Goal: Communication & Community: Answer question/provide support

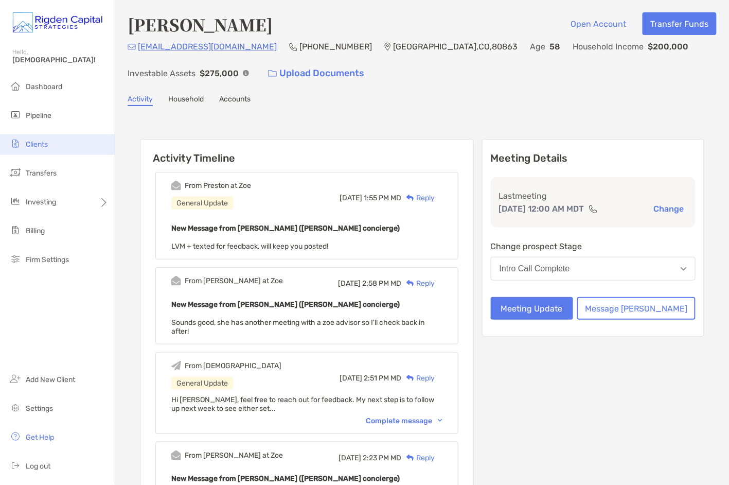
click at [42, 145] on span "Clients" at bounding box center [37, 144] width 22 height 9
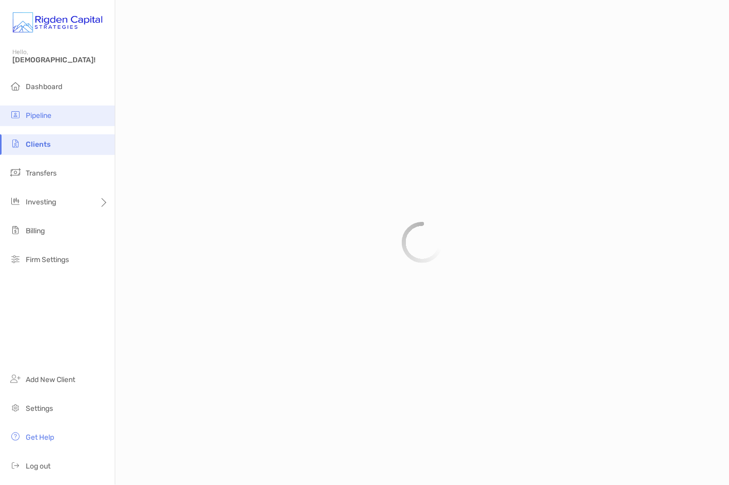
click at [44, 114] on span "Pipeline" at bounding box center [39, 115] width 26 height 9
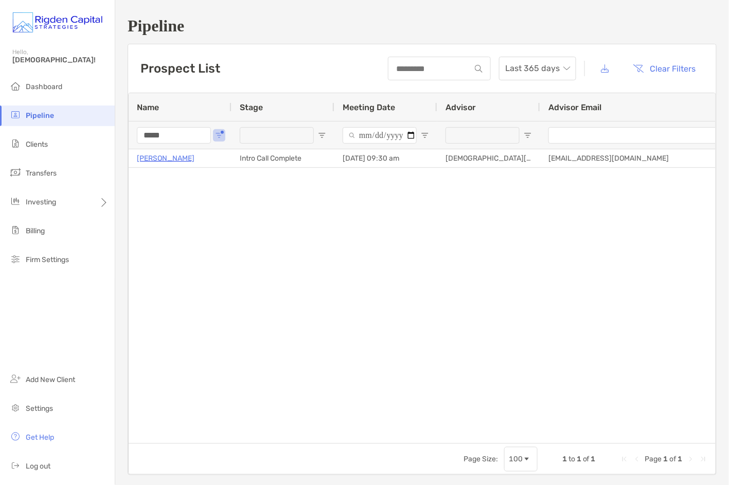
drag, startPoint x: 174, startPoint y: 136, endPoint x: 125, endPoint y: 135, distance: 49.9
click at [125, 135] on div "Pipeline Prospect List Last 365 days Clear Filters 1 to 1 of 1. Page 1 of 1 Nam…" at bounding box center [422, 245] width 614 height 491
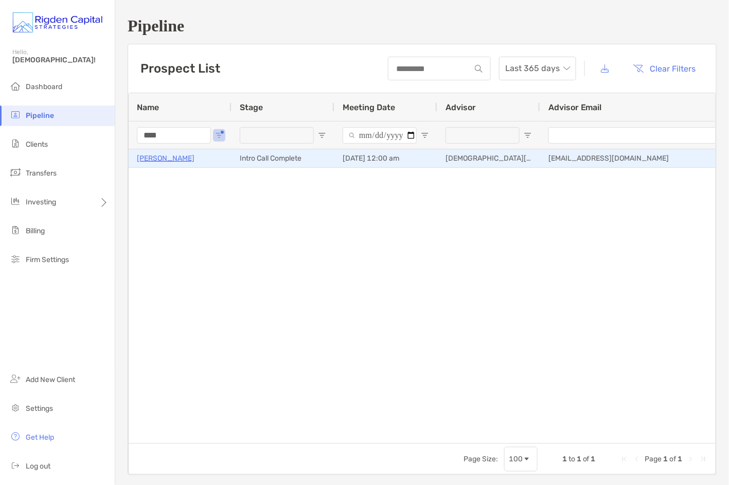
click at [168, 158] on p "[PERSON_NAME]" at bounding box center [166, 158] width 58 height 13
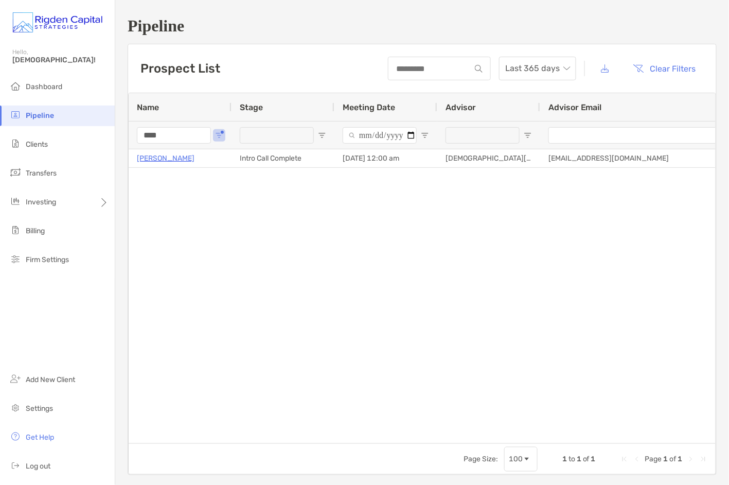
drag, startPoint x: 181, startPoint y: 134, endPoint x: 104, endPoint y: 133, distance: 76.7
click at [104, 133] on div "Pipeline Hello, Christian! Dashboard Pipeline Clients Transfers Investing Billi…" at bounding box center [364, 242] width 729 height 485
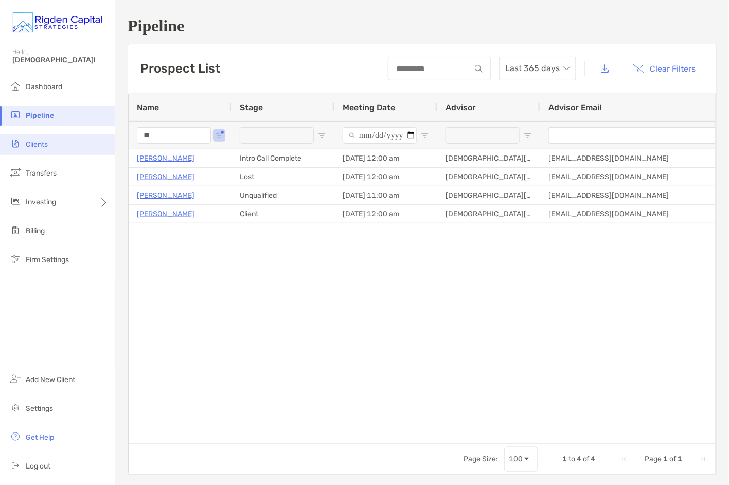
click at [85, 136] on div "Pipeline Hello, Christian! Dashboard Pipeline Clients Transfers Investing Billi…" at bounding box center [364, 242] width 729 height 485
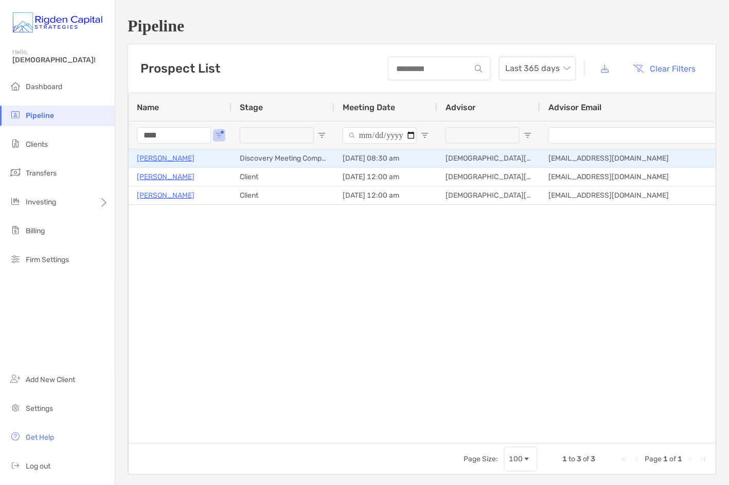
type input "****"
click at [163, 159] on p "[PERSON_NAME]" at bounding box center [166, 158] width 58 height 13
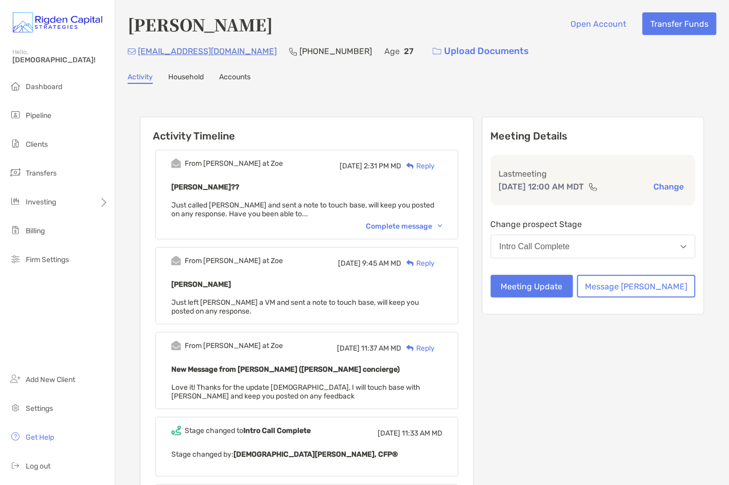
click at [435, 165] on div "Reply" at bounding box center [417, 166] width 33 height 11
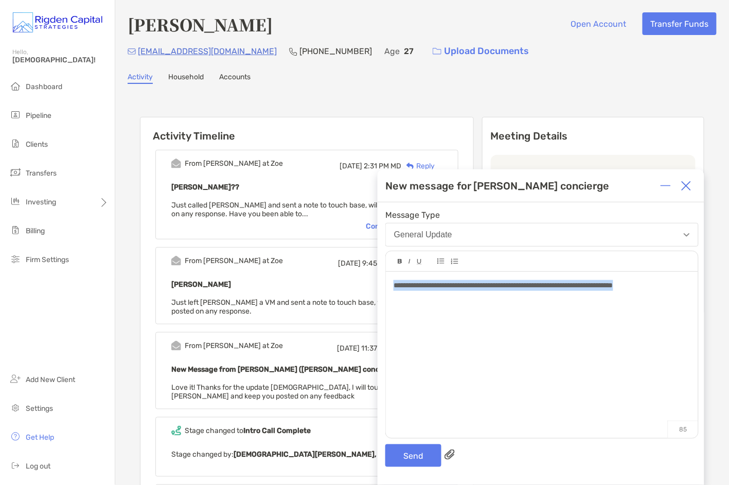
drag, startPoint x: 663, startPoint y: 289, endPoint x: 385, endPoint y: 287, distance: 277.9
click at [386, 287] on div "**********" at bounding box center [542, 350] width 312 height 156
copy span "**********"
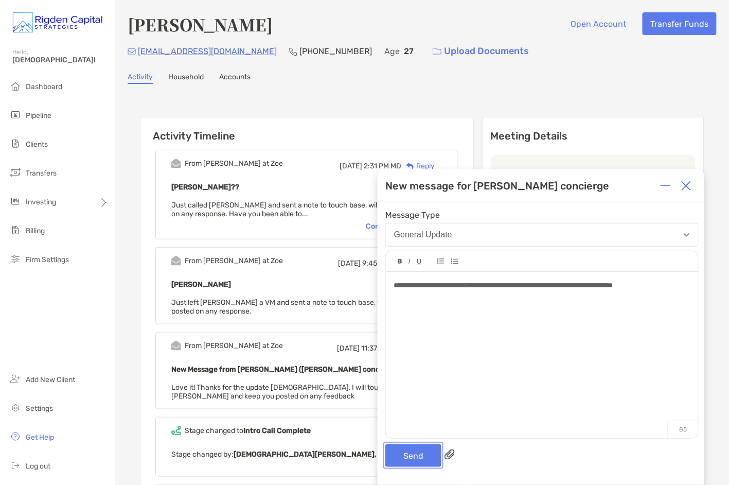
click at [422, 457] on button "Send" at bounding box center [413, 455] width 56 height 23
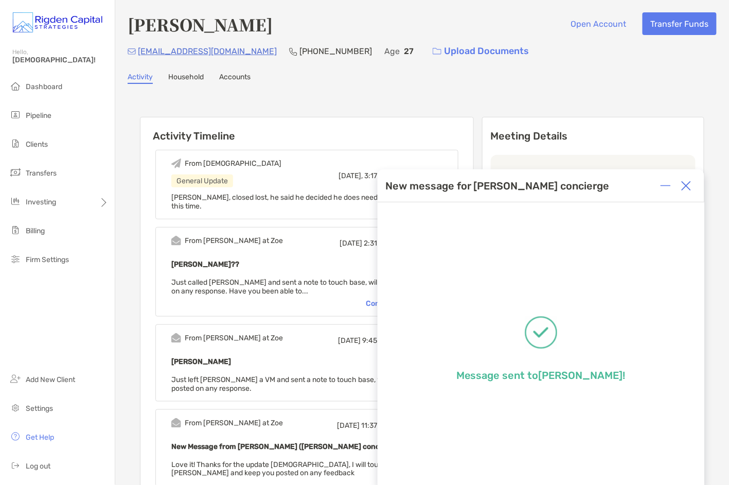
click at [685, 186] on img at bounding box center [686, 186] width 10 height 10
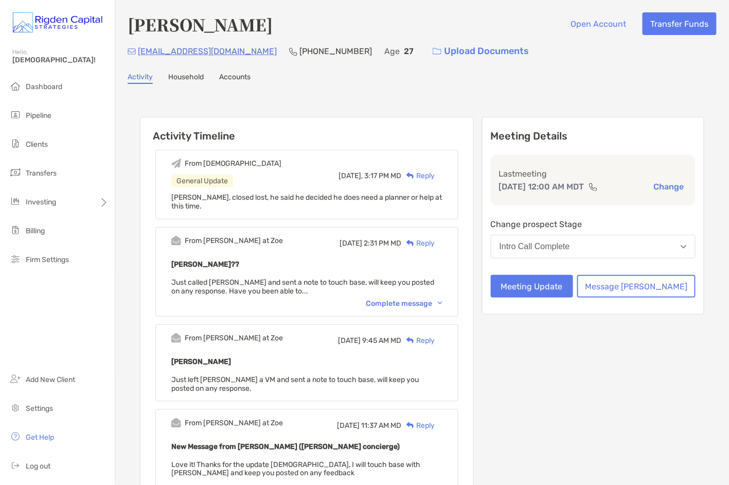
click at [528, 88] on div "Kane Morales Open Account Transfer Funds kanecm72@gmail.com (323) 637-0102 Age …" at bounding box center [422, 492] width 614 height 984
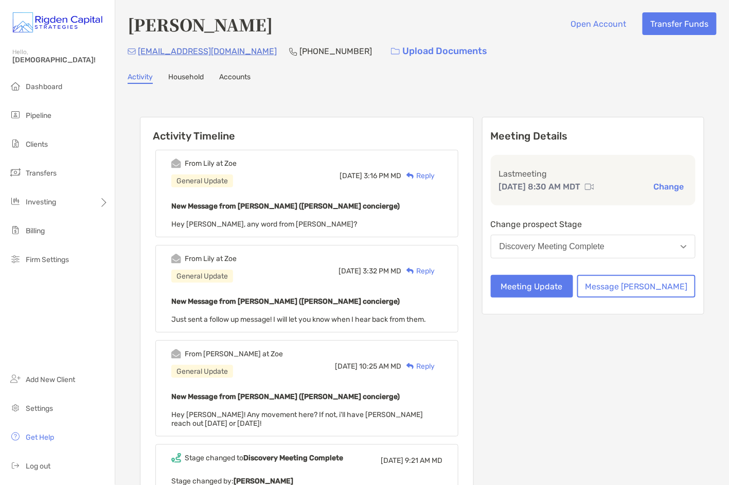
click at [435, 174] on div "Reply" at bounding box center [417, 175] width 33 height 11
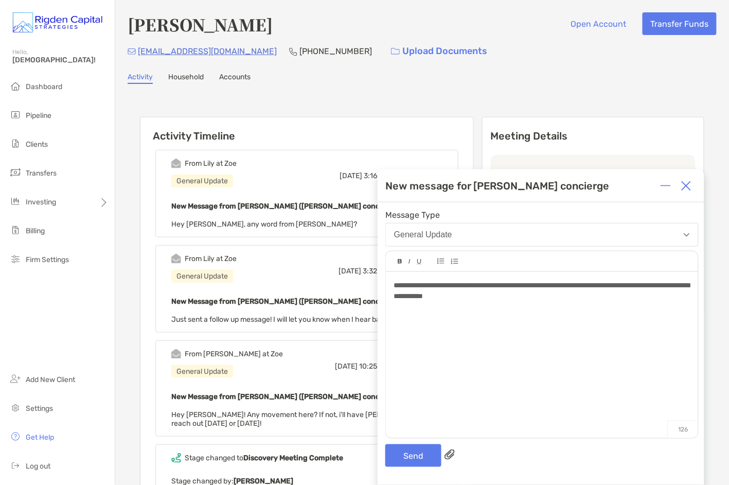
drag, startPoint x: 480, startPoint y: 299, endPoint x: 493, endPoint y: 298, distance: 12.9
click at [480, 299] on span "**********" at bounding box center [542, 290] width 296 height 18
click at [423, 457] on button "Send" at bounding box center [413, 455] width 56 height 23
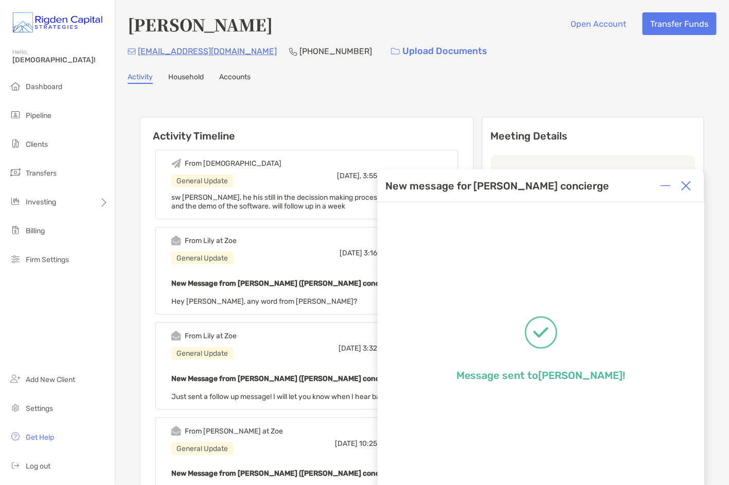
drag, startPoint x: 690, startPoint y: 187, endPoint x: 587, endPoint y: 197, distance: 102.9
click at [689, 187] on img at bounding box center [686, 186] width 10 height 10
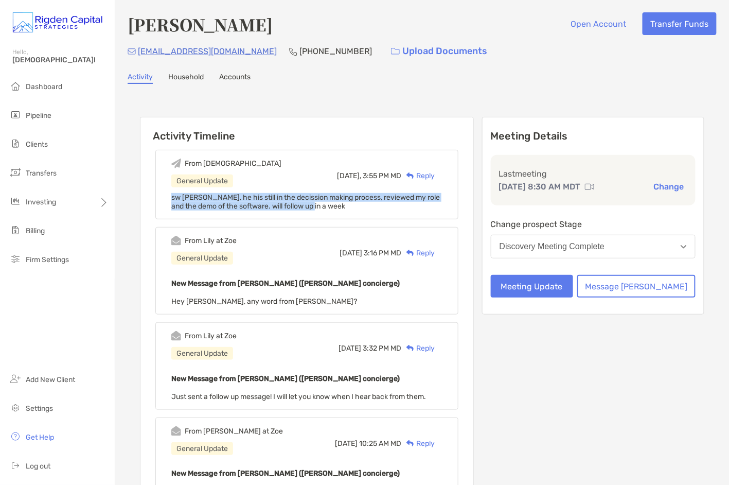
drag, startPoint x: 352, startPoint y: 206, endPoint x: 185, endPoint y: 198, distance: 167.5
click at [185, 198] on div "From [DEMOGRAPHIC_DATA] General Update [DATE], 3:55 PM MD Reply sw [PERSON_NAME…" at bounding box center [306, 184] width 303 height 69
copy span "sw [PERSON_NAME], he his still in the decission making process, reviewed my rol…"
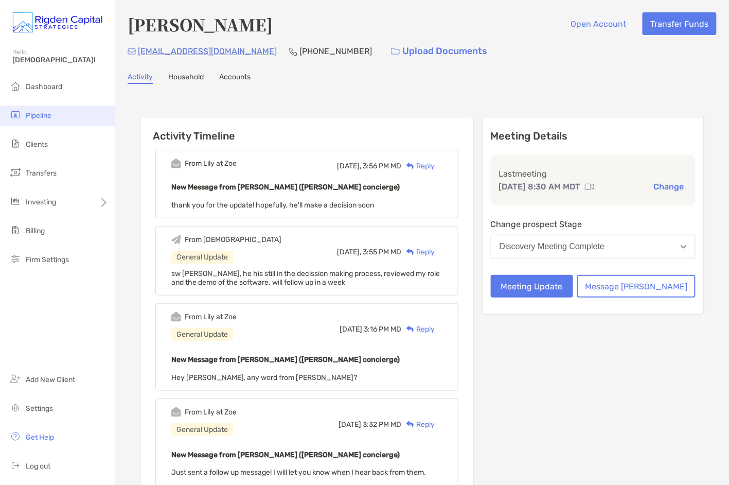
click at [46, 116] on span "Pipeline" at bounding box center [39, 115] width 26 height 9
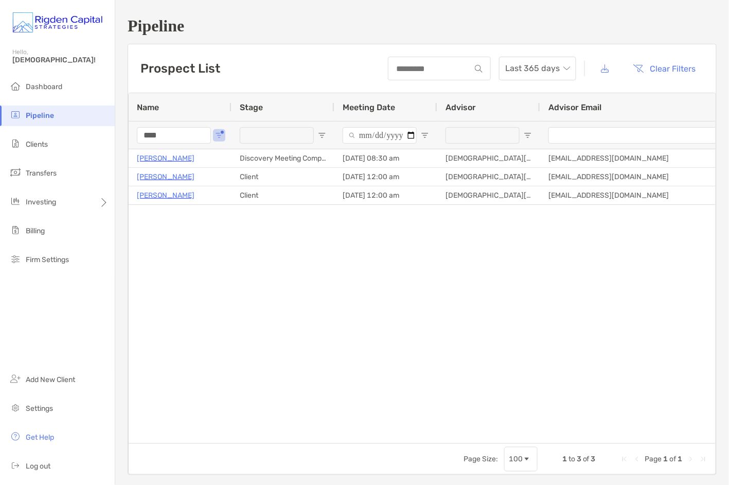
drag, startPoint x: 164, startPoint y: 139, endPoint x: 133, endPoint y: 139, distance: 30.4
click at [133, 139] on div "****" at bounding box center [180, 135] width 103 height 28
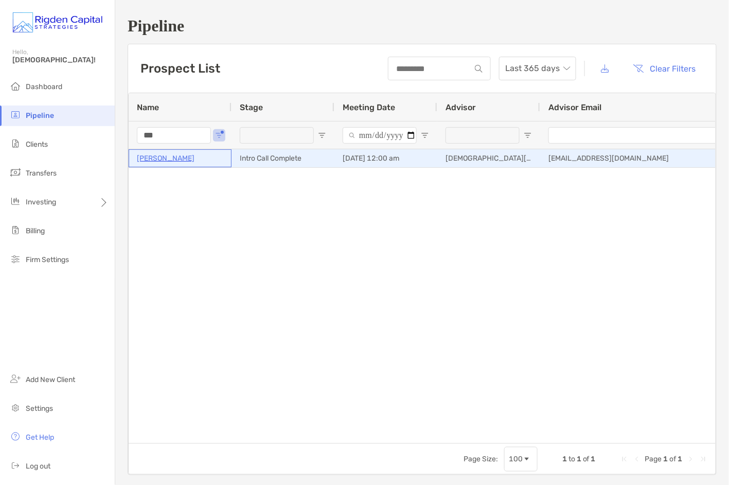
click at [154, 159] on p "[PERSON_NAME]" at bounding box center [166, 158] width 58 height 13
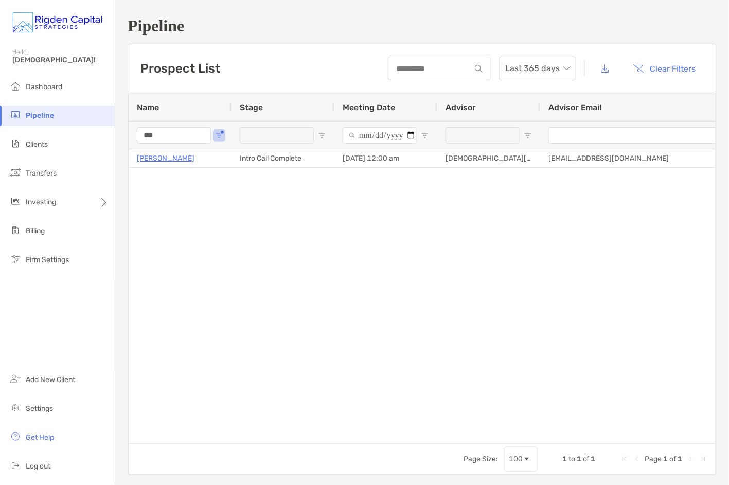
drag, startPoint x: 166, startPoint y: 137, endPoint x: 126, endPoint y: 138, distance: 39.6
click at [126, 138] on div "Pipeline Prospect List Last 365 days Clear Filters 1 to 1 of 1 Name Stage Meeti…" at bounding box center [422, 245] width 614 height 491
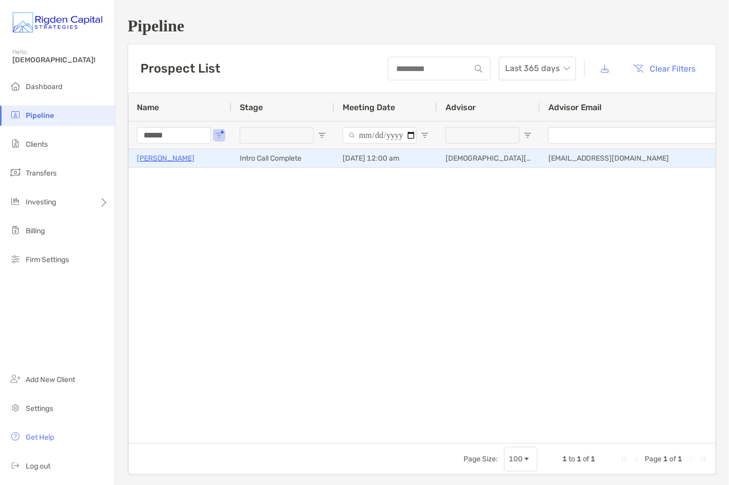
type input "******"
click at [178, 161] on p "[PERSON_NAME]" at bounding box center [166, 158] width 58 height 13
